Goal: Task Accomplishment & Management: Complete application form

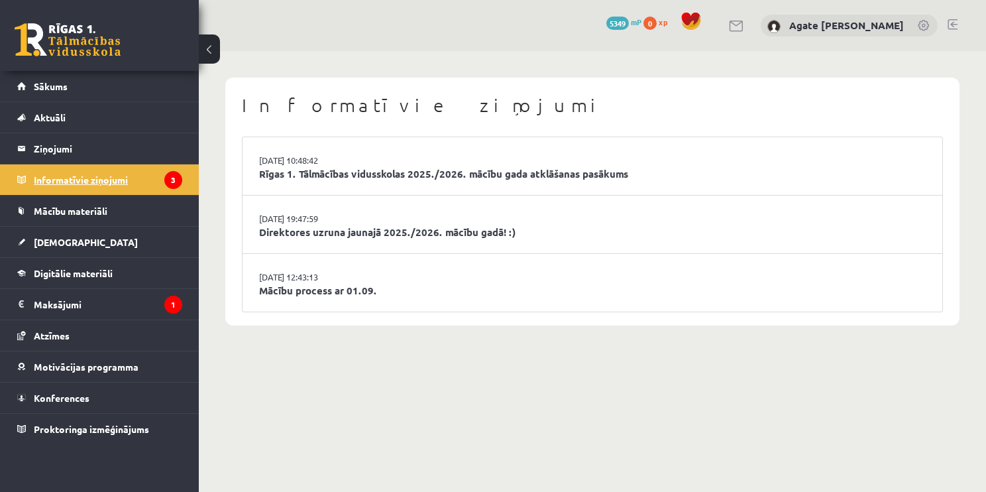
click at [98, 176] on legend "Informatīvie ziņojumi 3" at bounding box center [108, 179] width 148 height 30
click at [87, 155] on legend "Ziņojumi 0" at bounding box center [108, 148] width 148 height 30
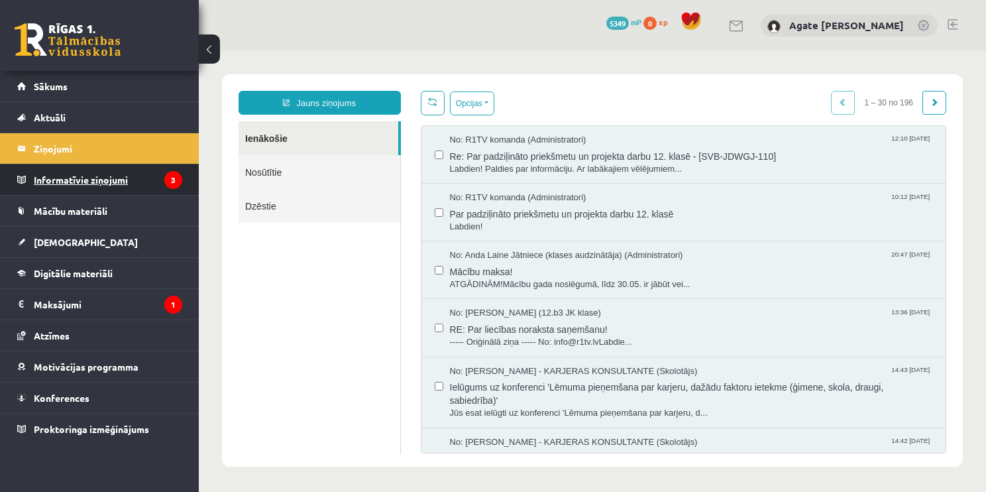
click at [108, 174] on legend "Informatīvie ziņojumi 3" at bounding box center [108, 179] width 148 height 30
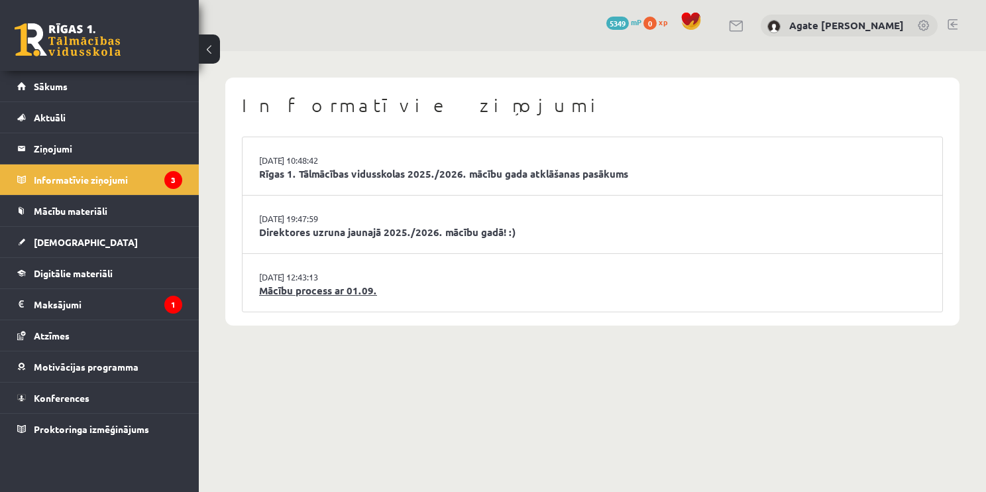
click at [356, 293] on link "Mācību process ar 01.09." at bounding box center [592, 290] width 667 height 15
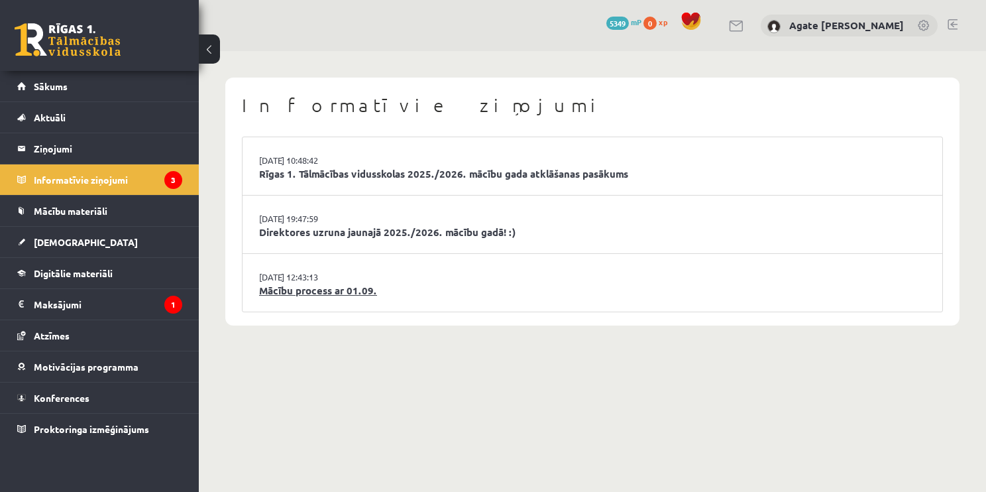
click at [356, 293] on link "Mācību process ar 01.09." at bounding box center [592, 290] width 667 height 15
click at [363, 174] on link "Rīgas 1. Tālmācības vidusskolas 2025./2026. mācību gada atklāšanas pasākums" at bounding box center [592, 173] width 667 height 15
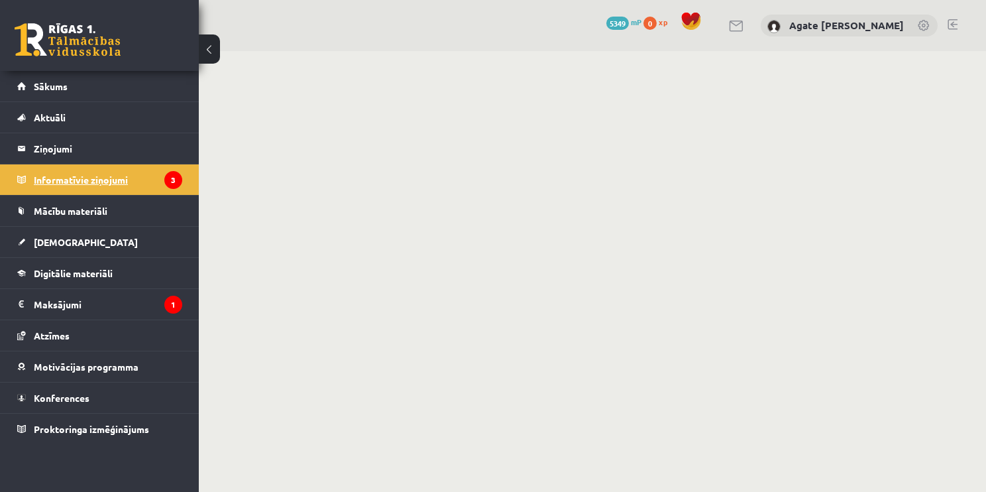
click at [98, 172] on legend "Informatīvie ziņojumi 3" at bounding box center [108, 179] width 148 height 30
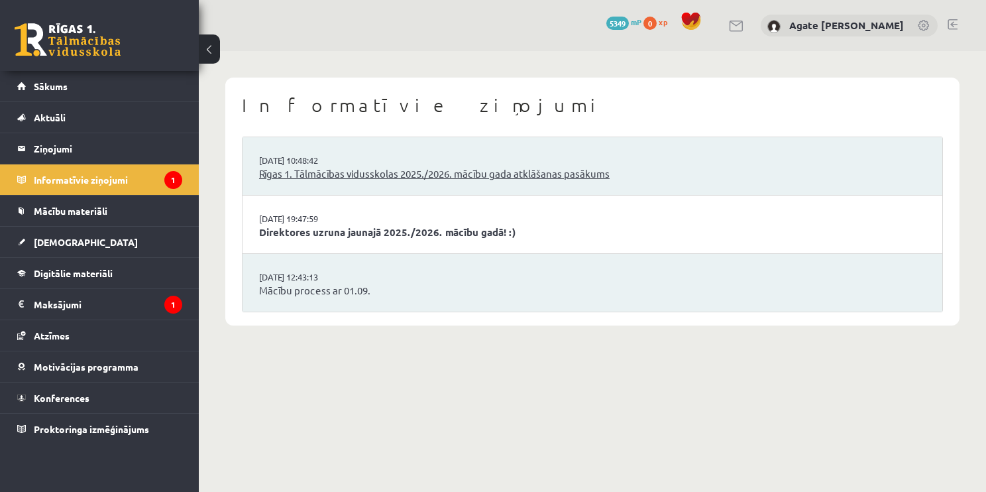
click at [344, 170] on link "Rīgas 1. Tālmācības vidusskolas 2025./2026. mācību gada atklāšanas pasākums" at bounding box center [592, 173] width 667 height 15
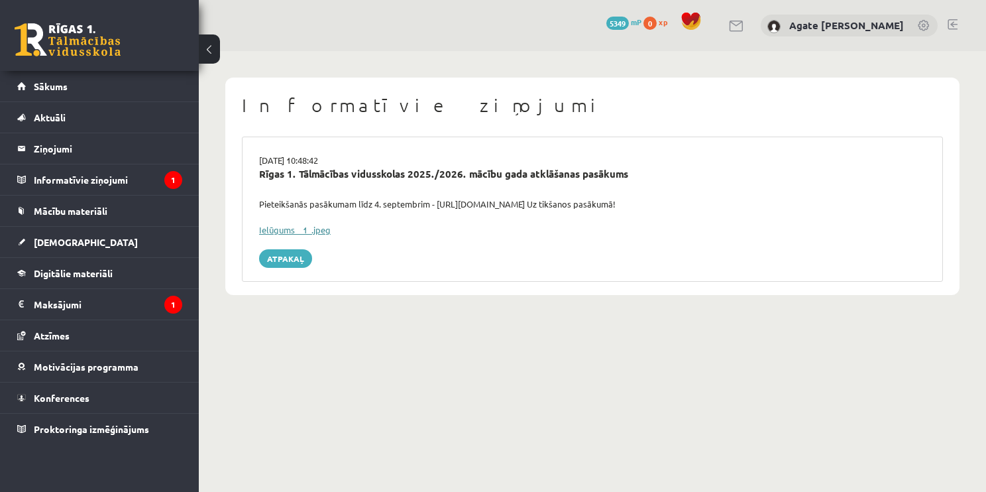
click at [321, 233] on link "Ielūgums__1_.jpeg" at bounding box center [295, 229] width 72 height 11
click at [87, 163] on legend "Ziņojumi 0" at bounding box center [108, 148] width 148 height 30
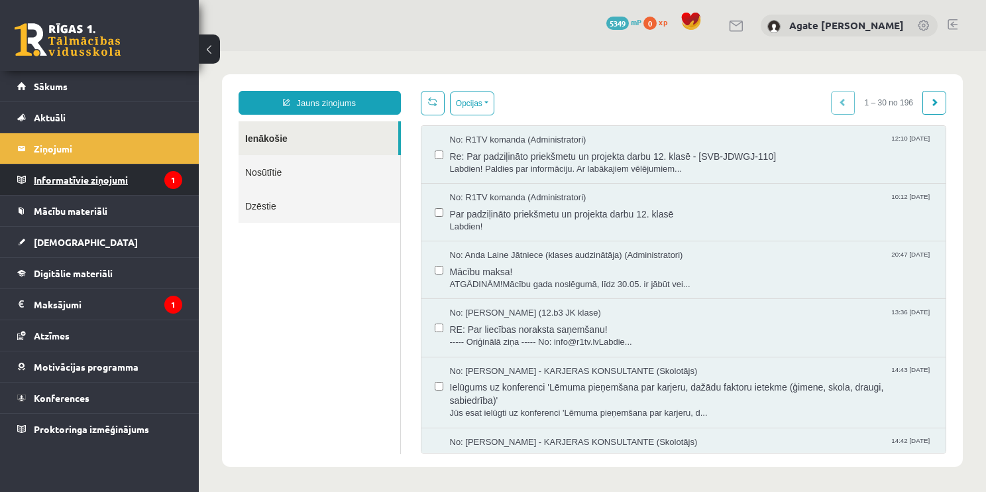
click at [85, 189] on legend "Informatīvie ziņojumi 1" at bounding box center [108, 179] width 148 height 30
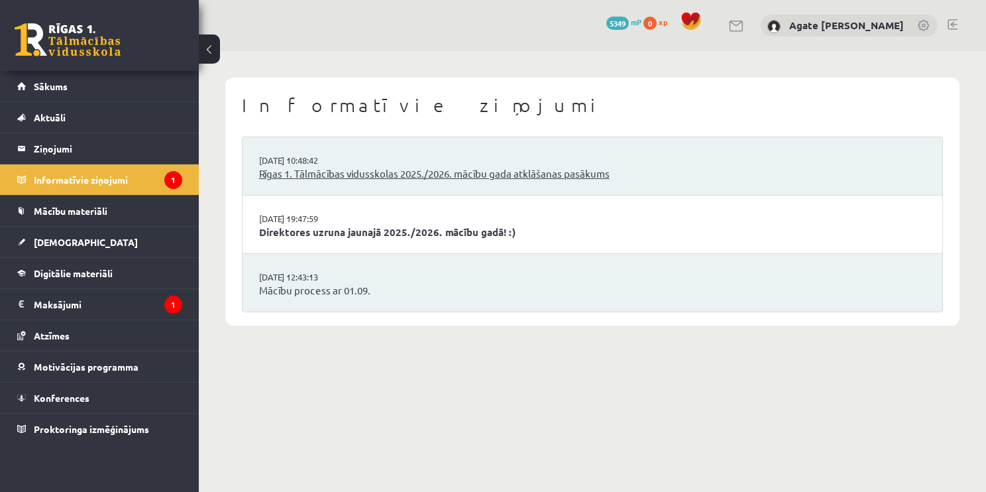
click at [396, 179] on link "Rīgas 1. Tālmācības vidusskolas 2025./2026. mācību gada atklāšanas pasākums" at bounding box center [592, 173] width 667 height 15
click at [320, 289] on link "Mācību process ar 01.09." at bounding box center [592, 290] width 667 height 15
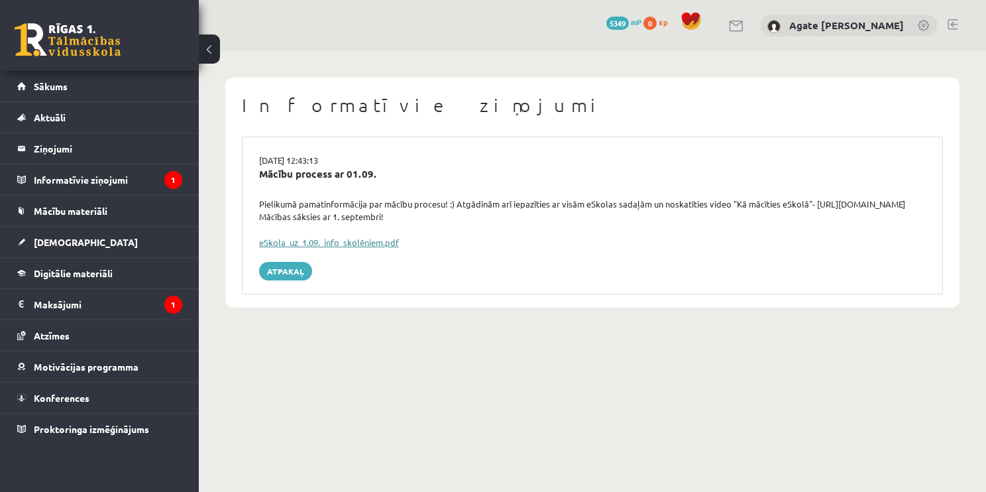
click at [337, 239] on link "eSkola_uz_1.09._info_skolēniem.pdf" at bounding box center [329, 242] width 140 height 11
click at [133, 97] on link "Sākums" at bounding box center [99, 86] width 165 height 30
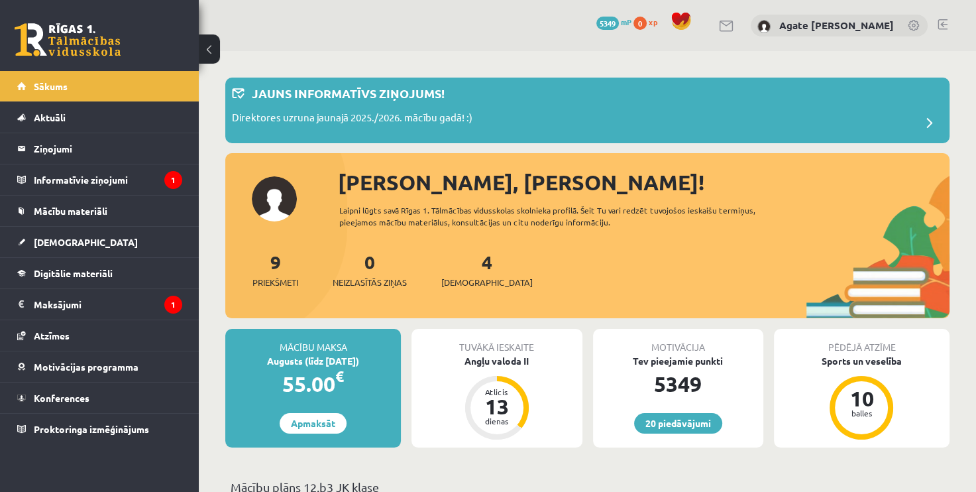
click at [469, 274] on div "4 Ieskaites" at bounding box center [486, 268] width 91 height 41
click at [466, 263] on link "4 Ieskaites" at bounding box center [486, 269] width 91 height 39
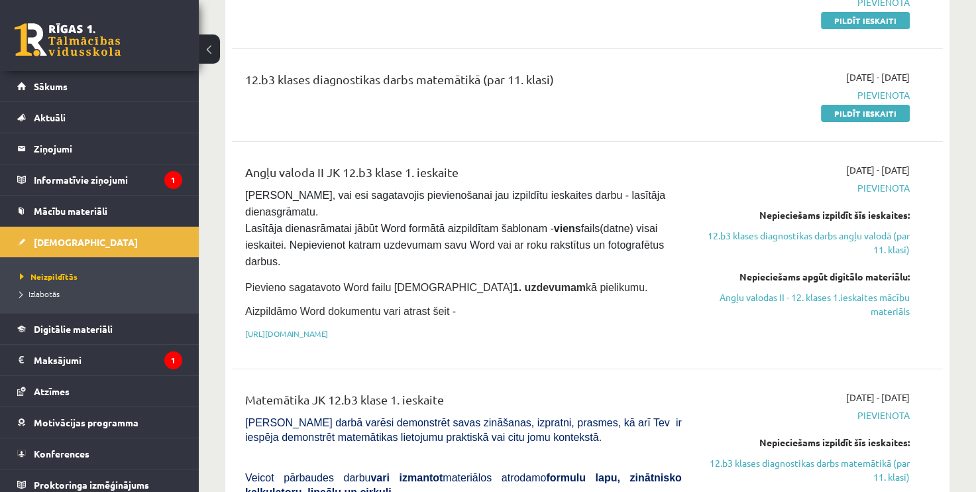
scroll to position [201, 0]
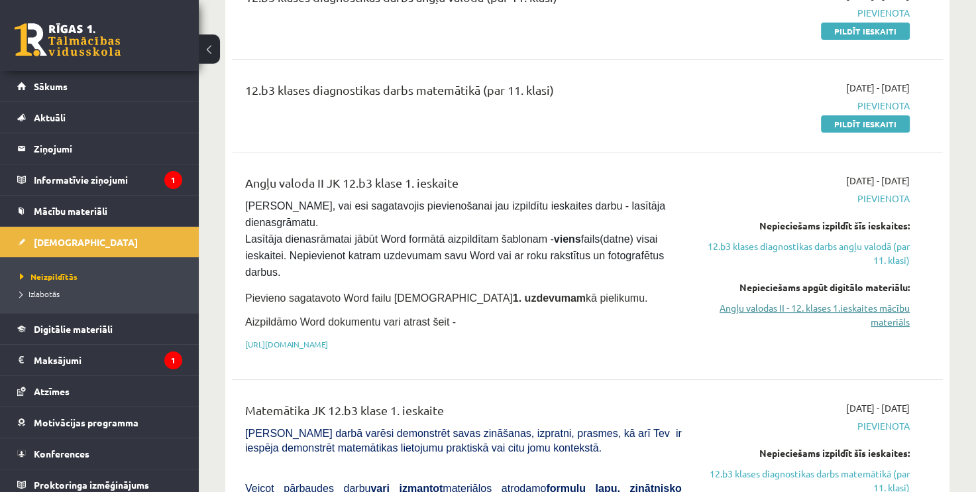
click at [883, 312] on link "Angļu valodas II - 12. klases 1.ieskaites mācību materiāls" at bounding box center [806, 315] width 208 height 28
click at [858, 309] on link "Angļu valodas II - 12. klases 1.ieskaites mācību materiāls" at bounding box center [806, 315] width 208 height 28
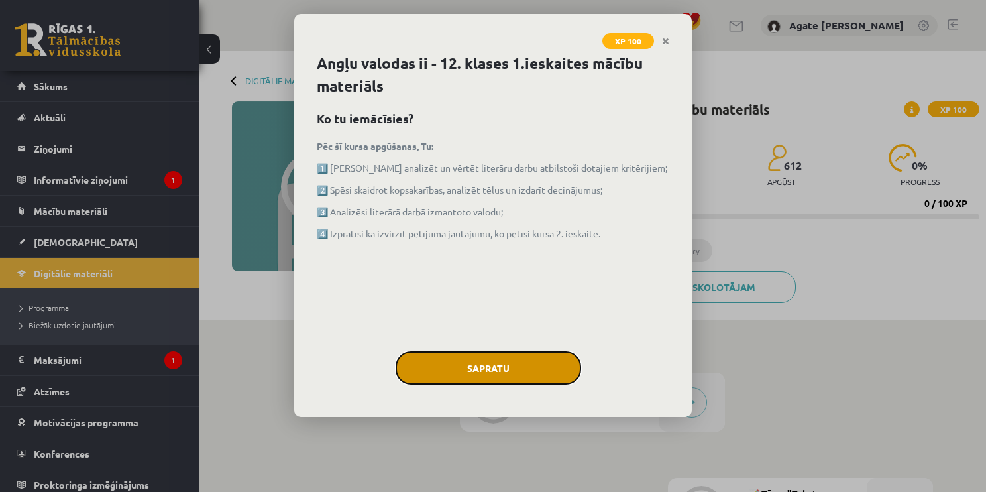
click at [522, 370] on button "Sapratu" at bounding box center [489, 367] width 186 height 33
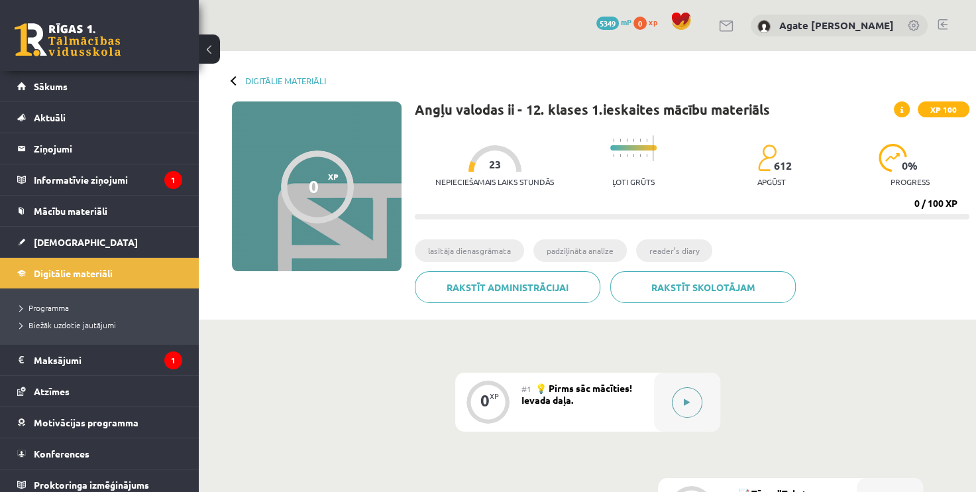
click at [695, 399] on button at bounding box center [687, 402] width 30 height 30
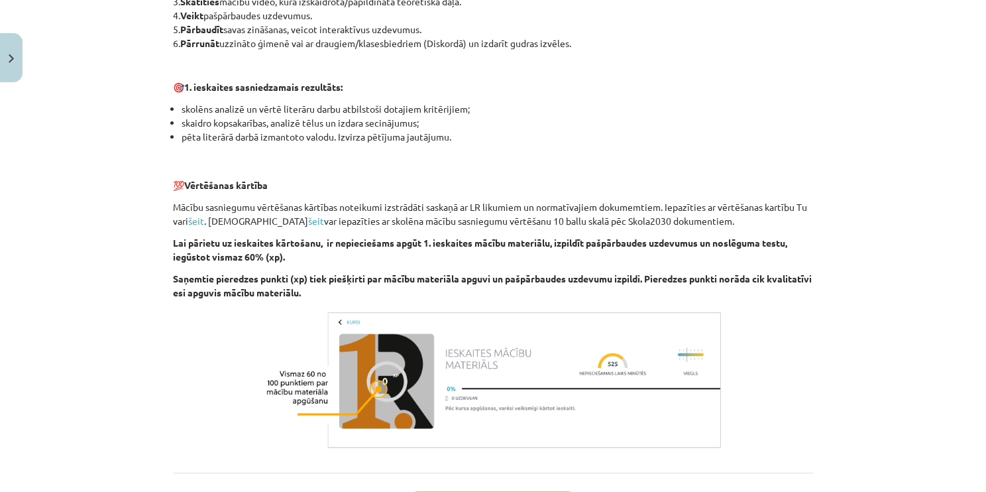
scroll to position [903, 0]
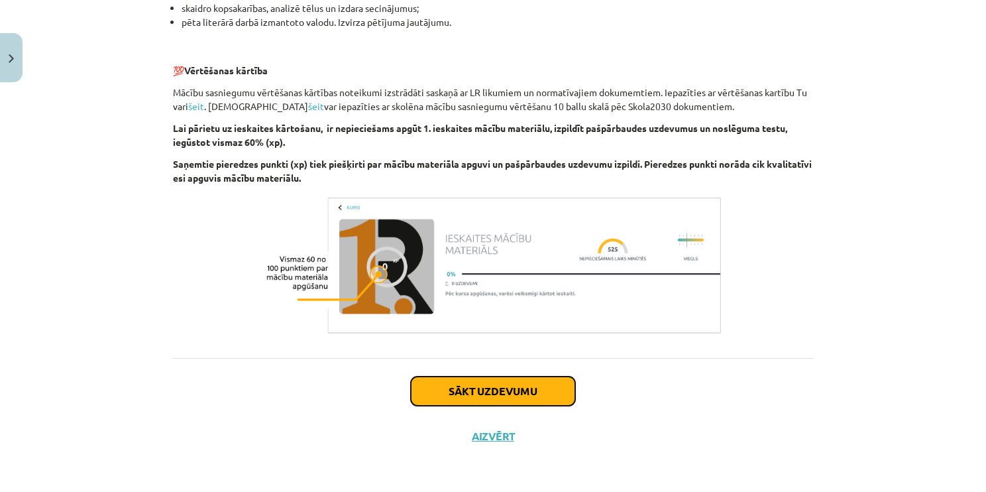
click at [543, 390] on button "Sākt uzdevumu" at bounding box center [493, 390] width 164 height 29
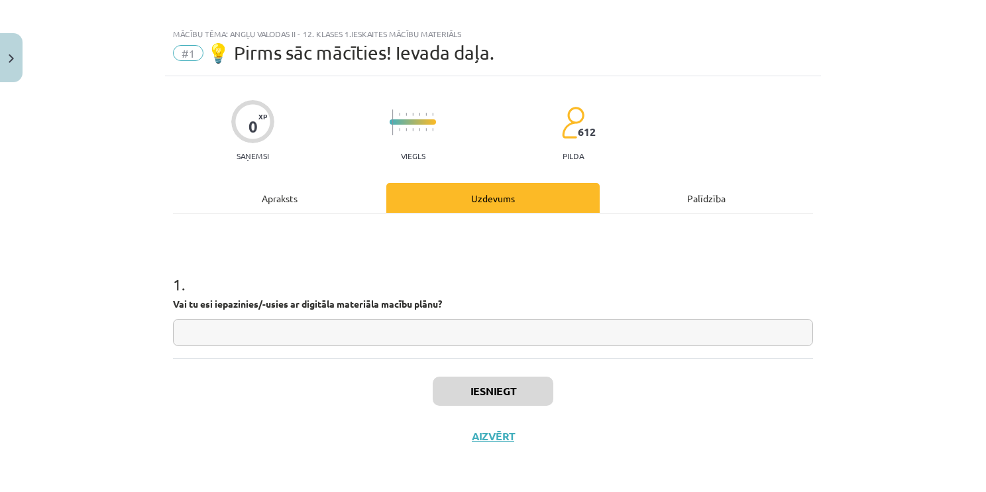
scroll to position [11, 0]
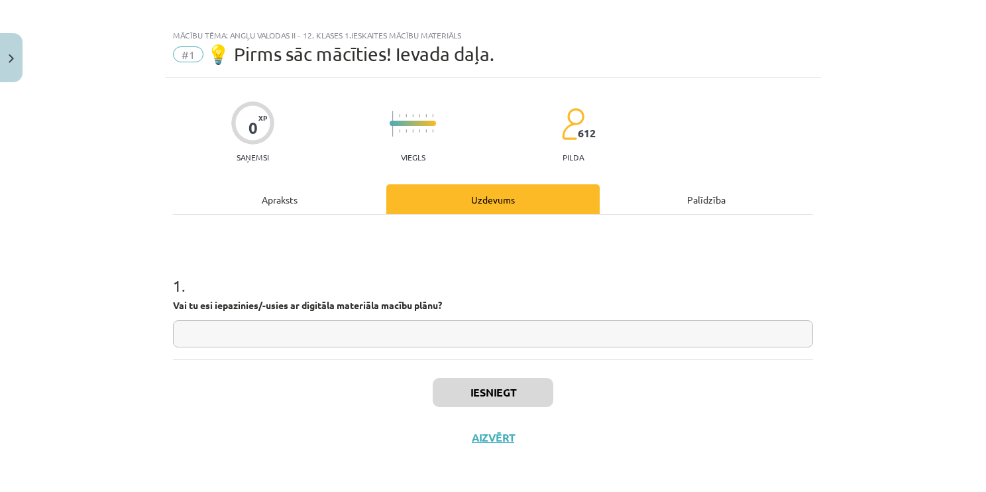
click at [445, 335] on input "text" at bounding box center [493, 333] width 640 height 27
drag, startPoint x: 376, startPoint y: 331, endPoint x: 367, endPoint y: 333, distance: 8.8
click at [367, 333] on input "text" at bounding box center [493, 333] width 640 height 27
type input "**"
click at [455, 390] on button "Iesniegt" at bounding box center [493, 392] width 121 height 29
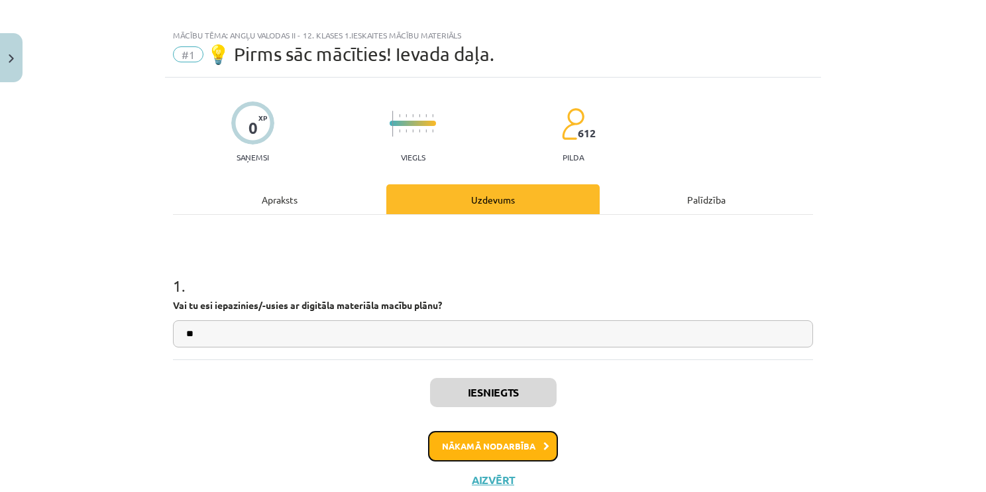
click at [489, 445] on button "Nākamā nodarbība" at bounding box center [493, 446] width 130 height 30
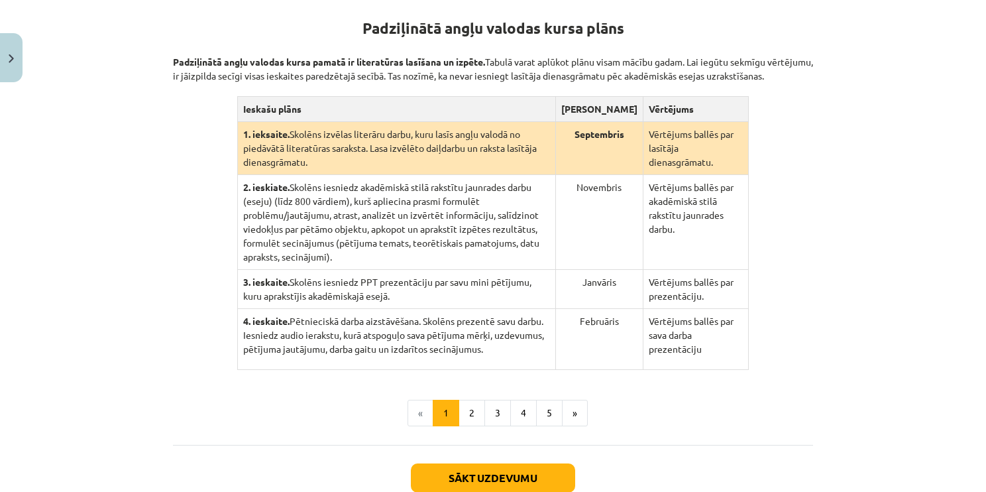
scroll to position [276, 0]
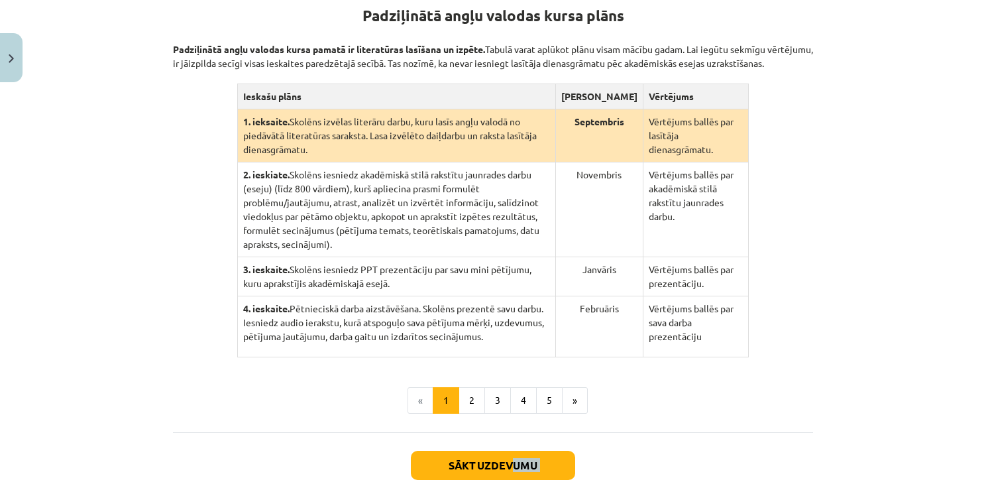
drag, startPoint x: 507, startPoint y: 472, endPoint x: 508, endPoint y: 457, distance: 14.6
click at [508, 457] on div "Sākt uzdevumu Aizvērt" at bounding box center [493, 478] width 640 height 93
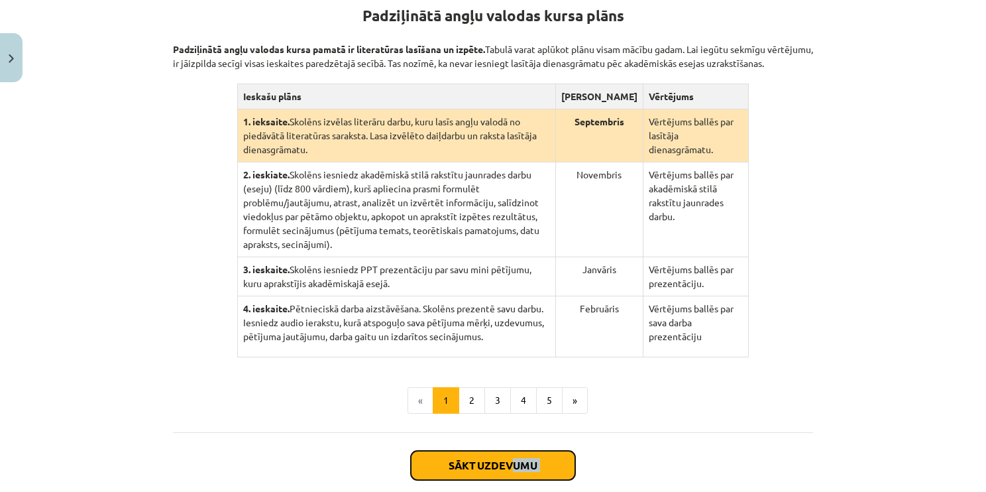
click at [508, 457] on button "Sākt uzdevumu" at bounding box center [493, 465] width 164 height 29
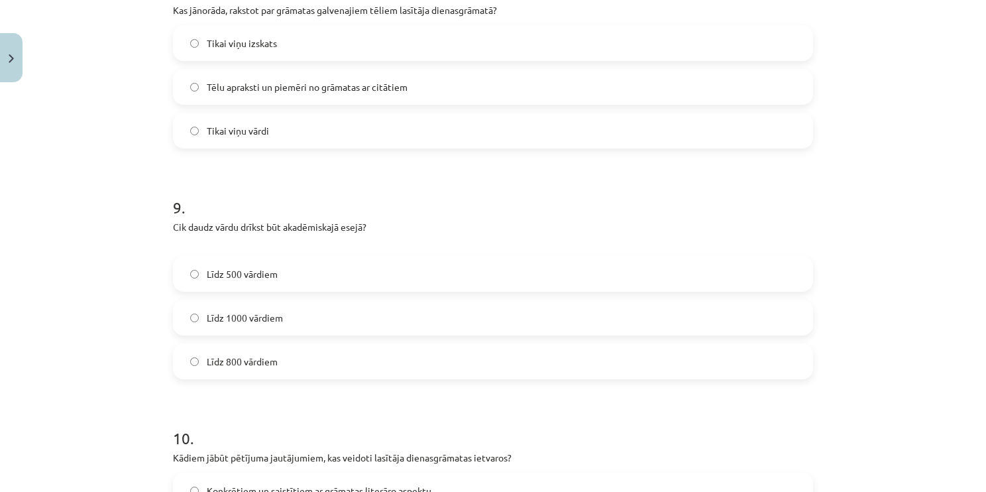
scroll to position [0, 0]
